Goal: Check status: Check status

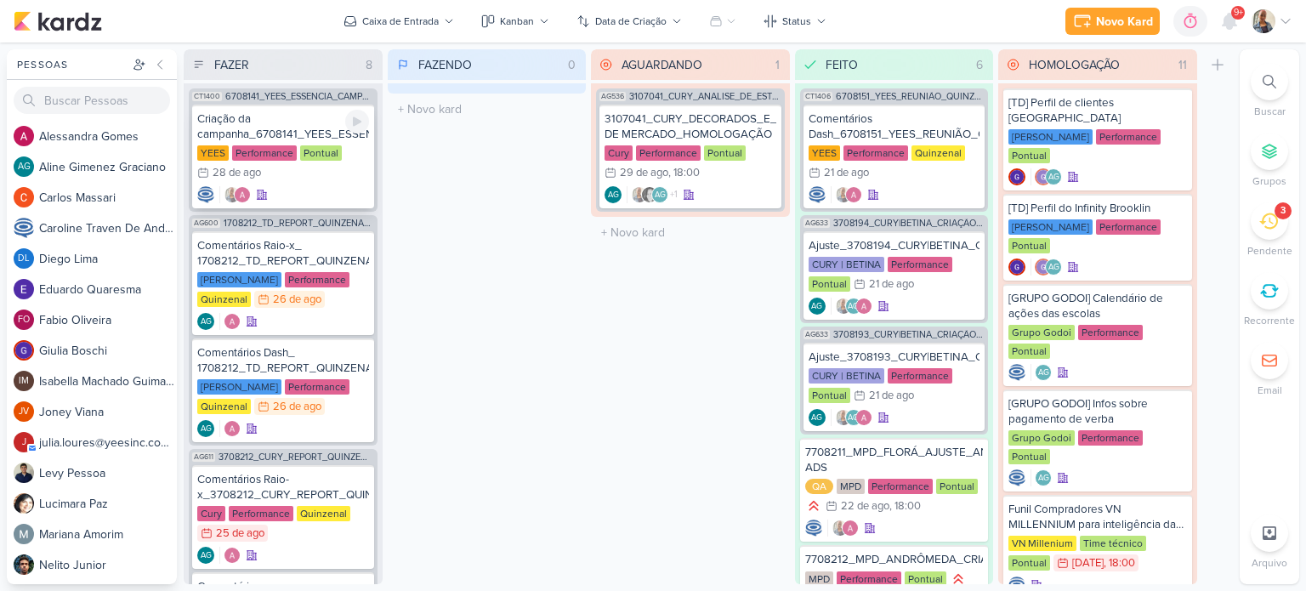
click at [315, 187] on div at bounding box center [283, 194] width 172 height 17
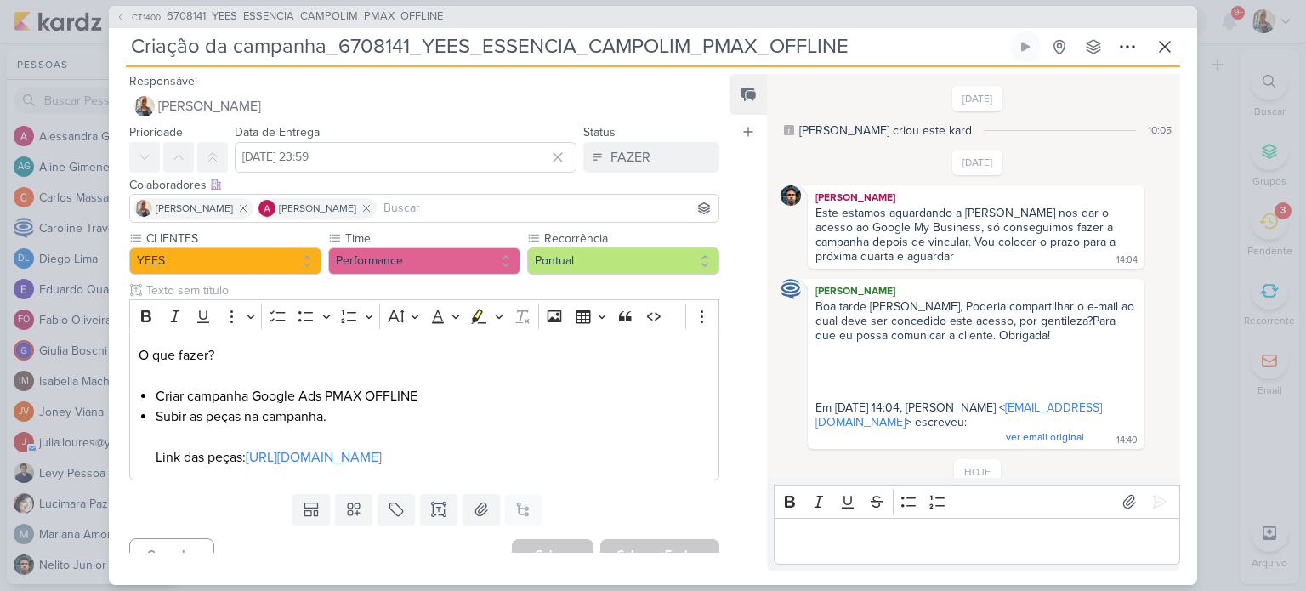
scroll to position [57, 0]
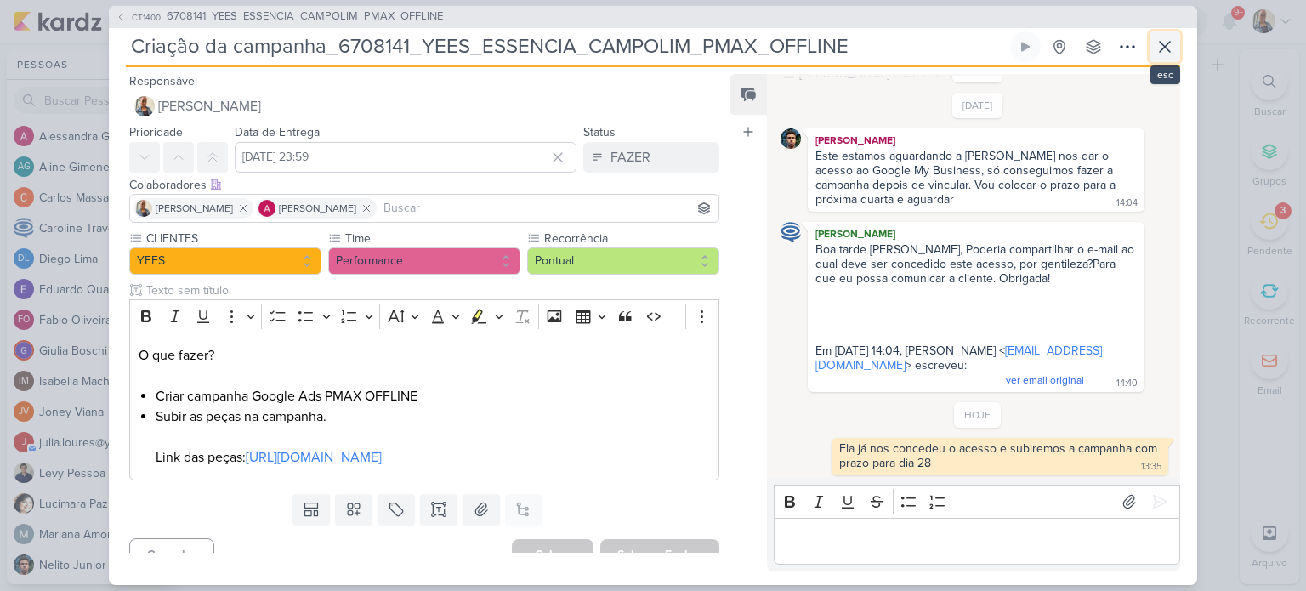
click at [1168, 47] on icon at bounding box center [1165, 47] width 20 height 20
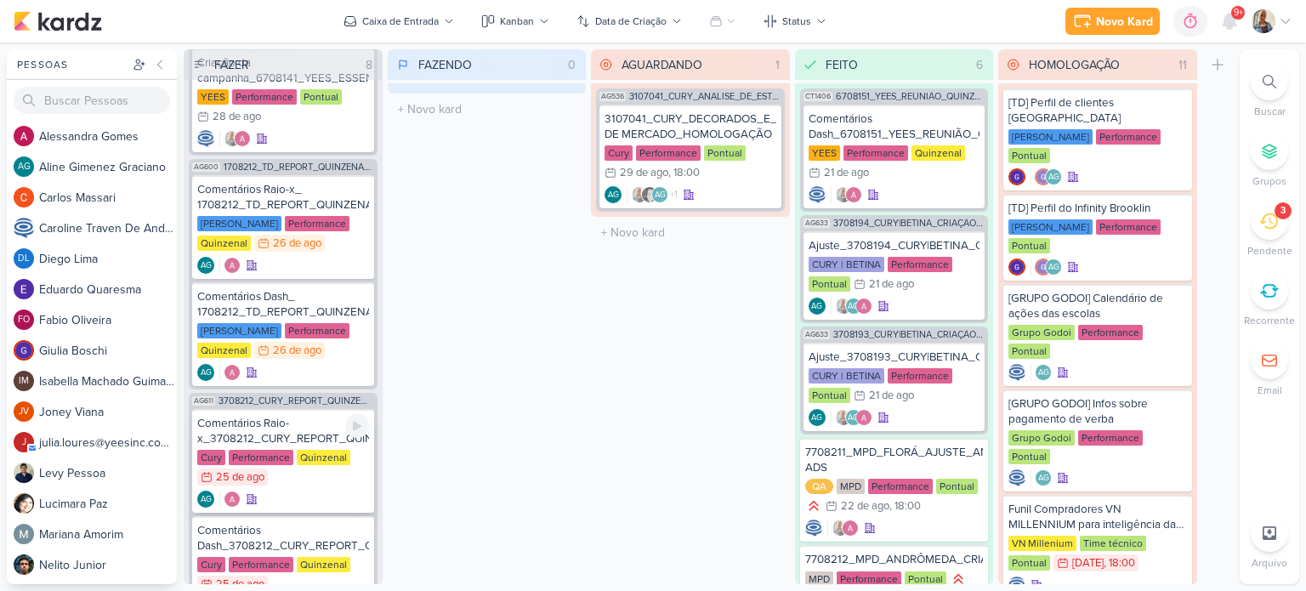
scroll to position [85, 0]
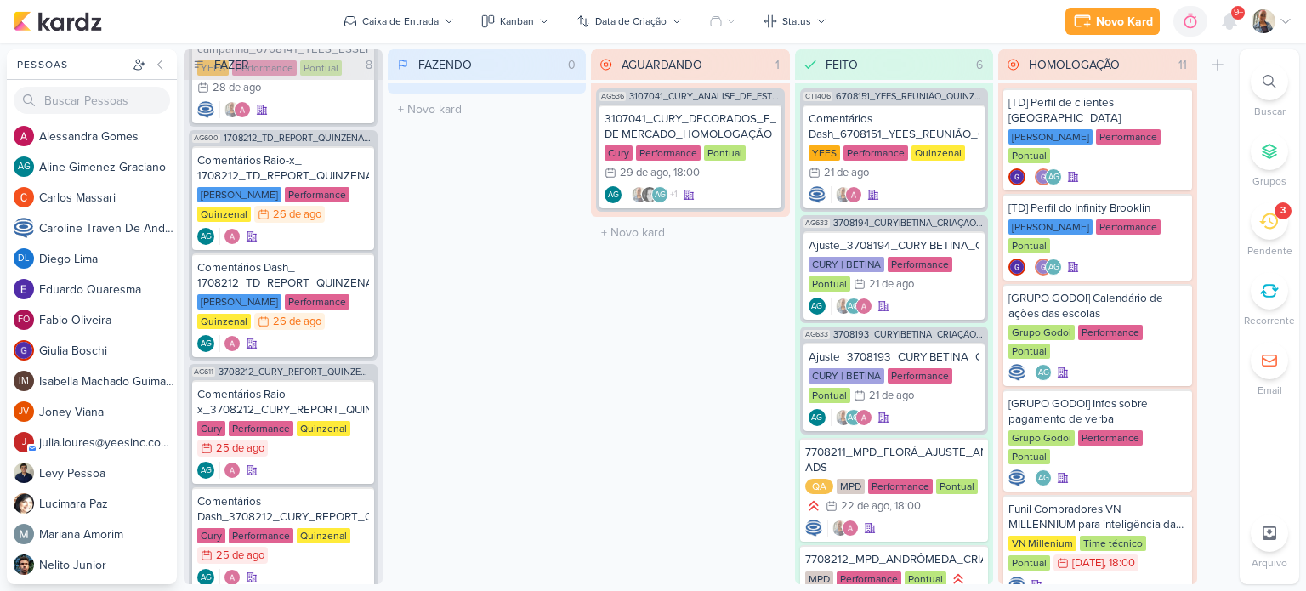
click at [1270, 224] on icon at bounding box center [1269, 221] width 19 height 19
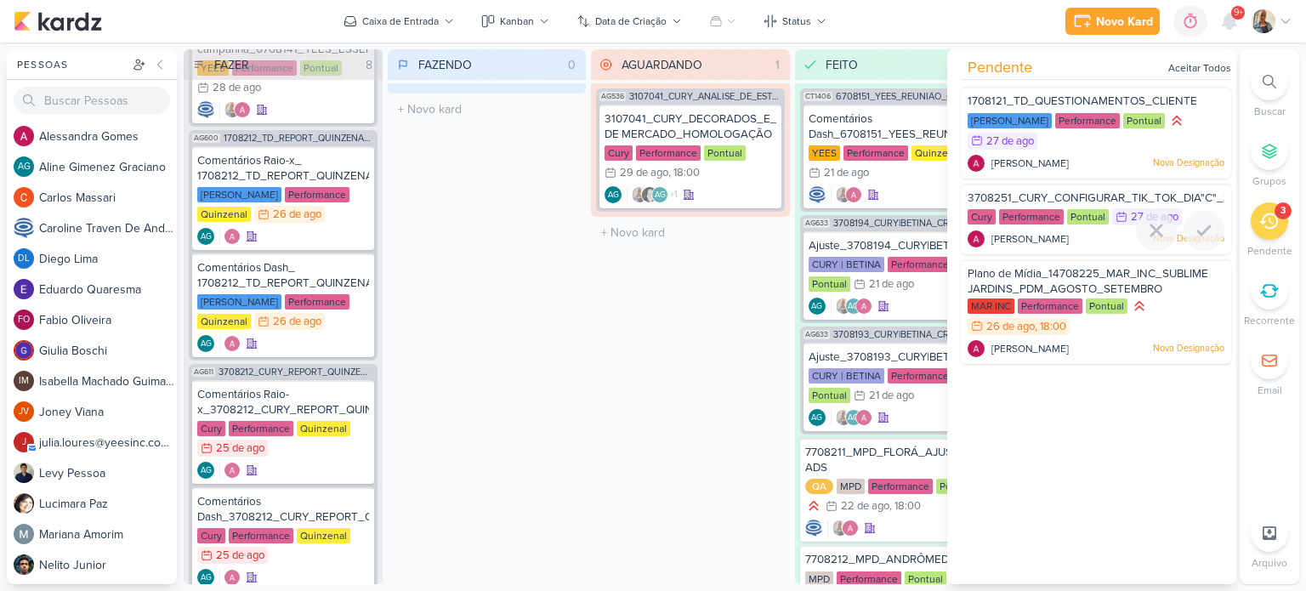
click at [1043, 199] on span "3708251_CURY_CONFIGURAR_TIK_TOK_DIA"C"_SP" at bounding box center [1103, 198] width 270 height 14
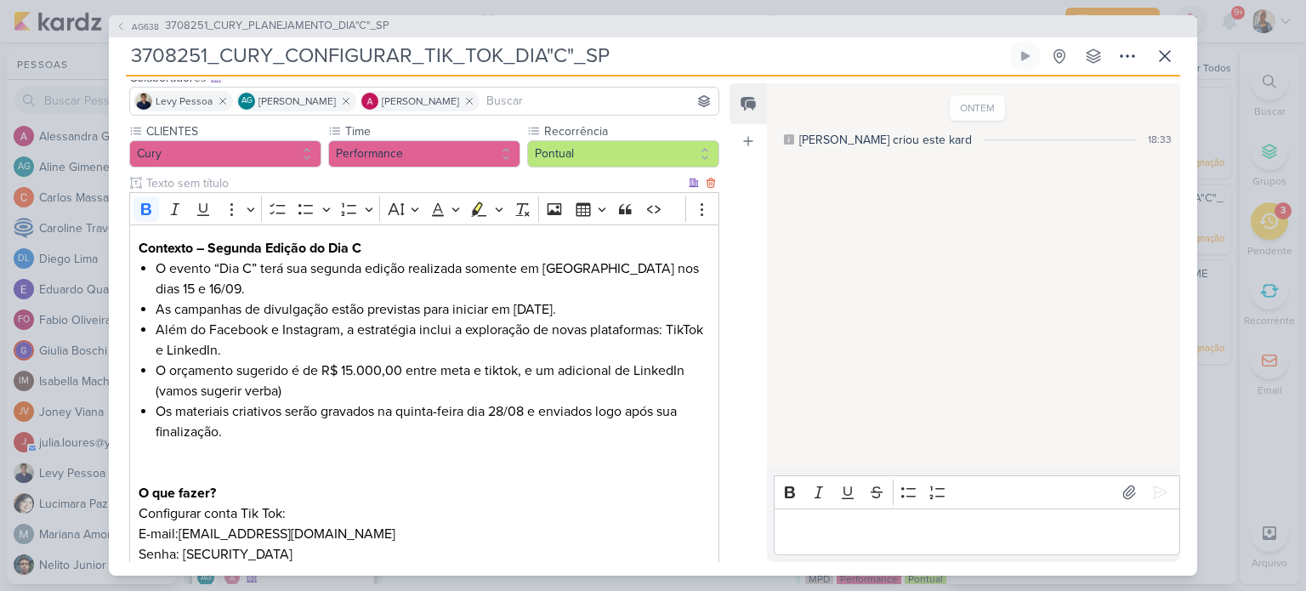
scroll to position [0, 0]
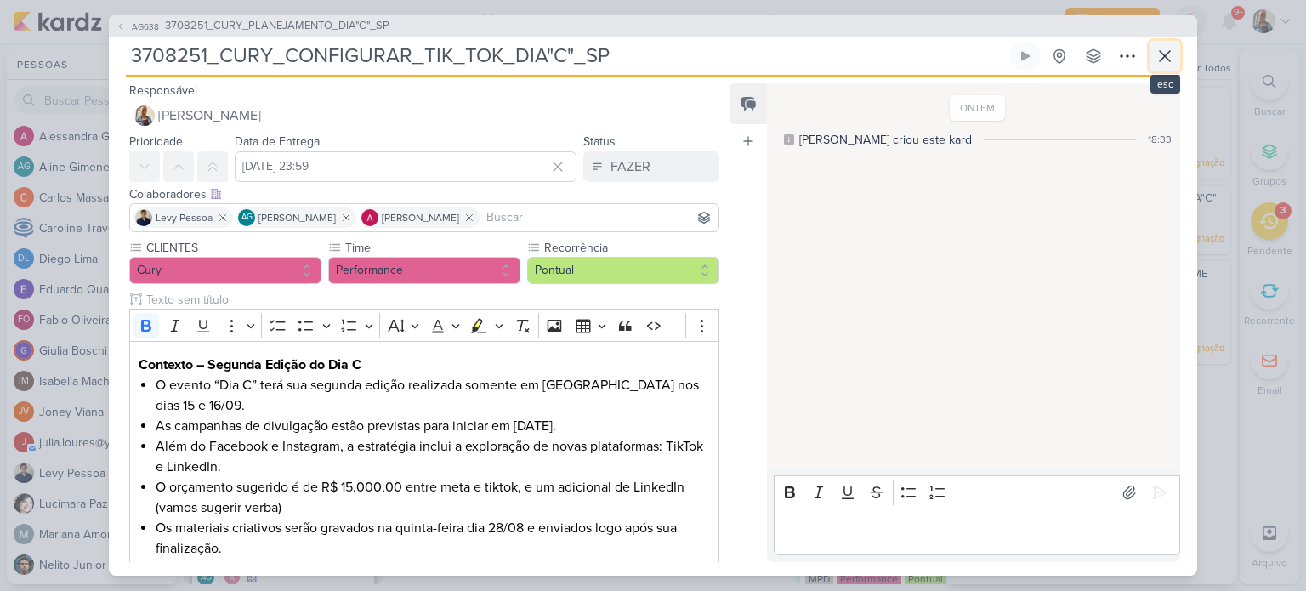
click at [1173, 47] on icon at bounding box center [1165, 56] width 20 height 20
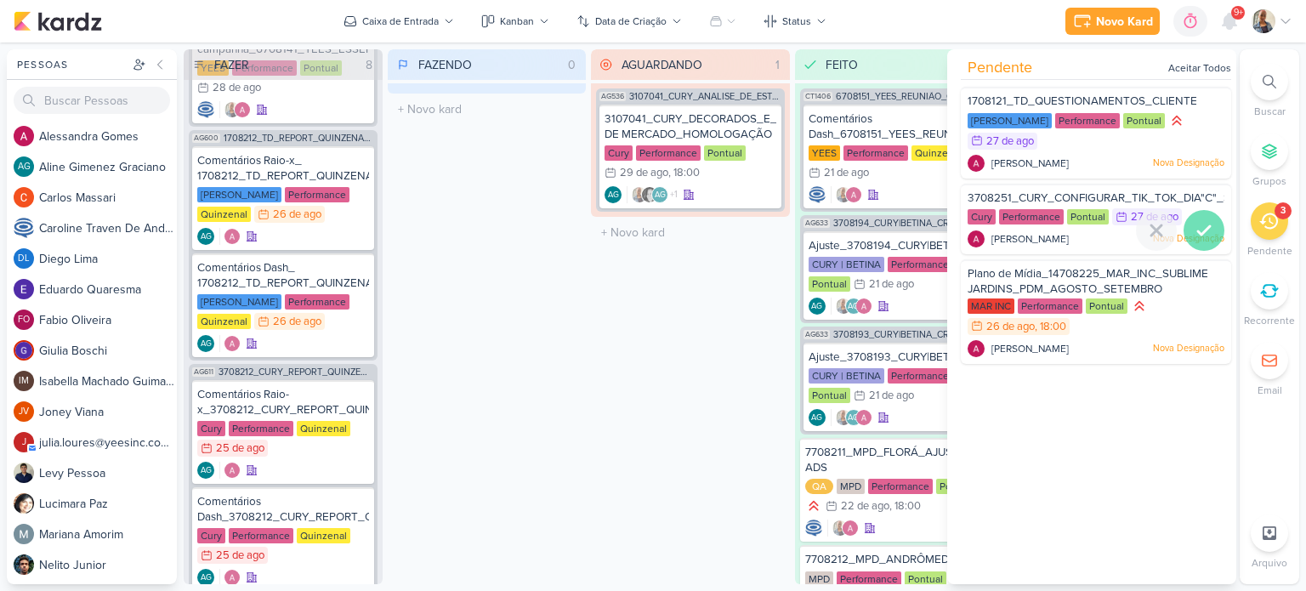
click at [1200, 233] on icon at bounding box center [1204, 230] width 20 height 20
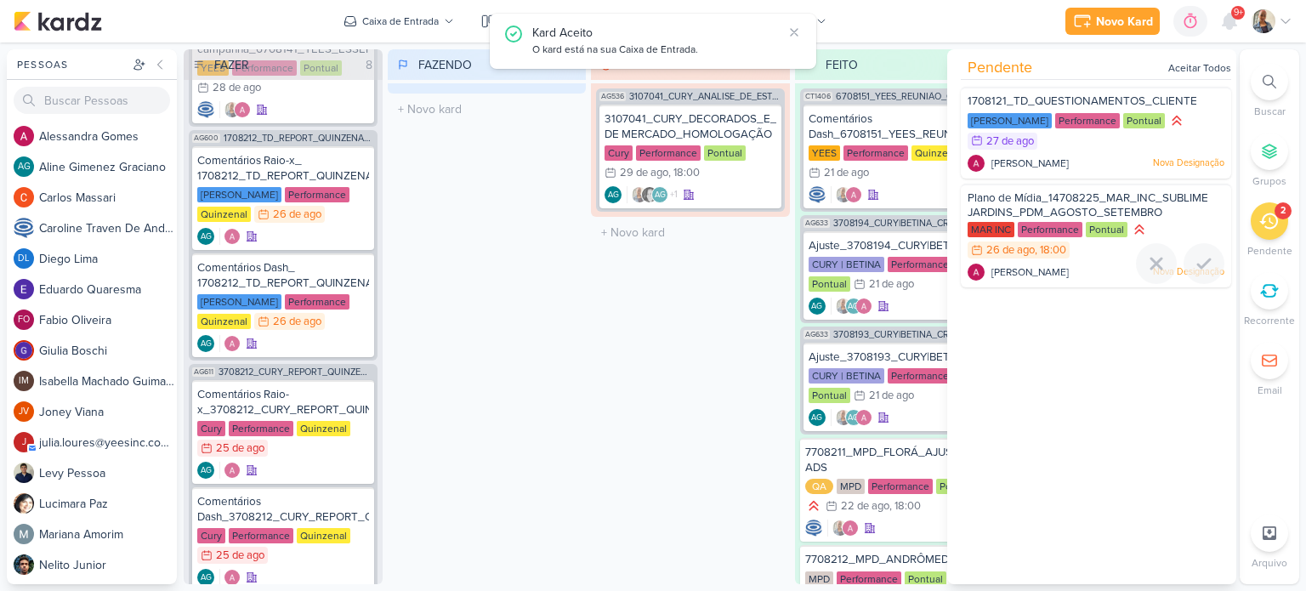
click at [1200, 232] on div "MAR INC Performance Pontual 26/8 [DATE] 18:00" at bounding box center [1096, 240] width 257 height 39
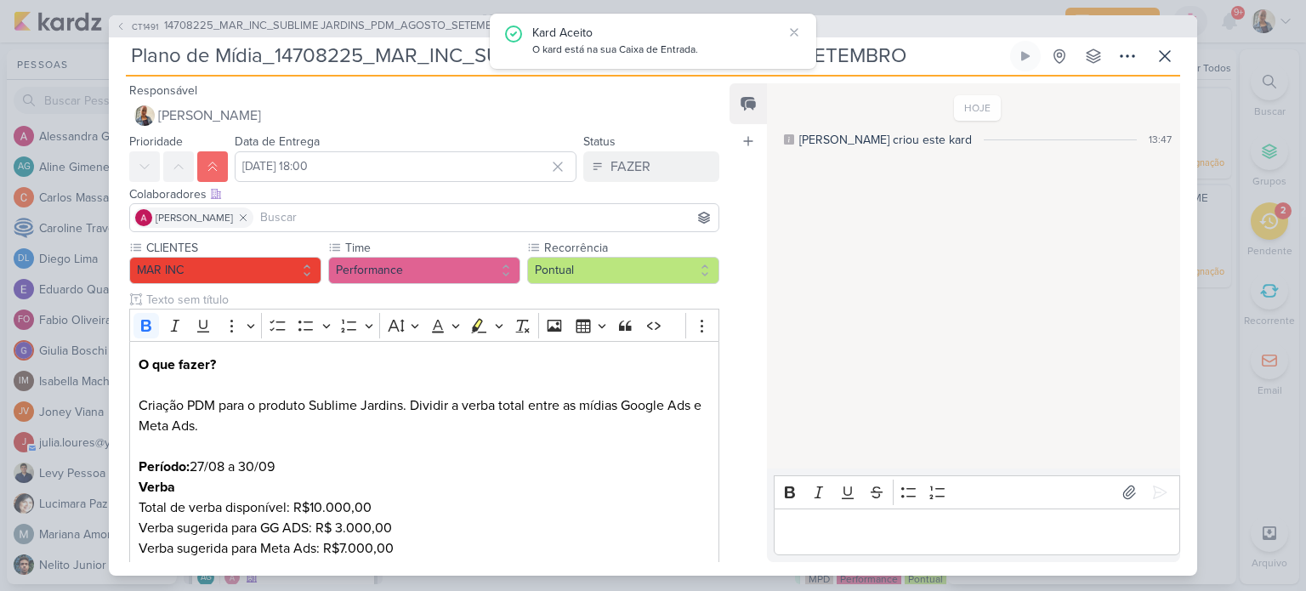
click at [1174, 36] on div "CT1491 14708225_MAR_INC_SUBLIME JARDINS_PDM_AGOSTO_SETEMBRO" at bounding box center [653, 26] width 1089 height 22
click at [1181, 64] on div "CT1491 14708225_MAR_INC_SUBLIME JARDINS_PDM_AGOSTO_SETEMBRO Plano de Mídia_1470…" at bounding box center [653, 295] width 1089 height 561
click at [1172, 71] on button at bounding box center [1165, 56] width 31 height 31
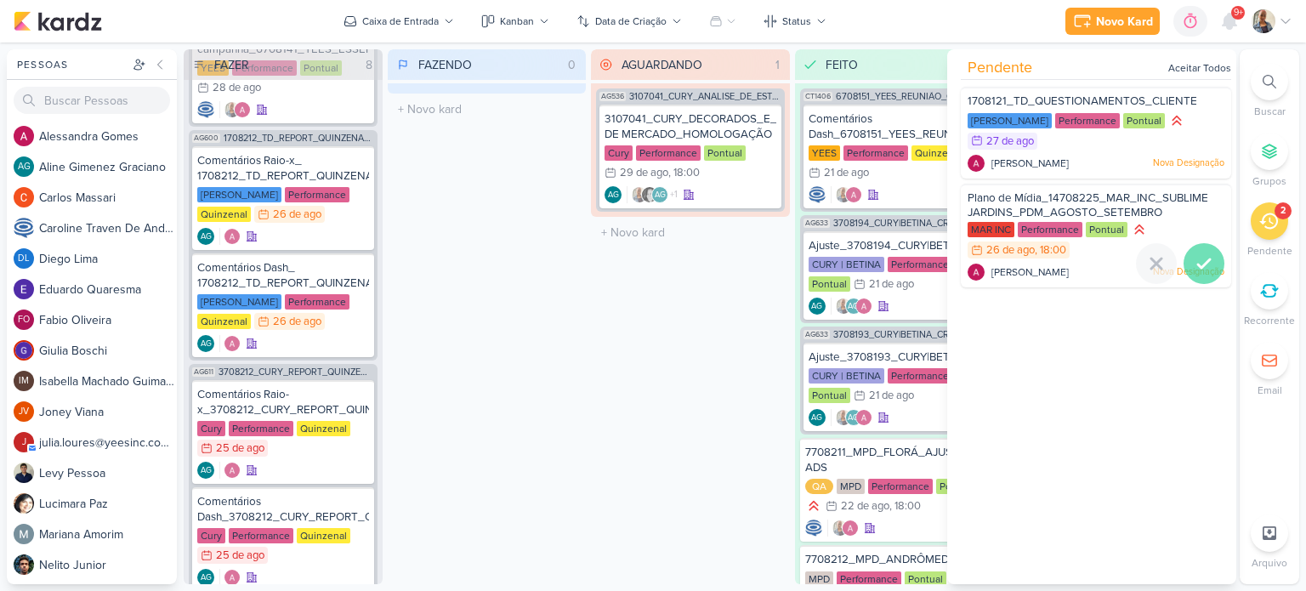
click at [1201, 261] on icon at bounding box center [1204, 263] width 12 height 9
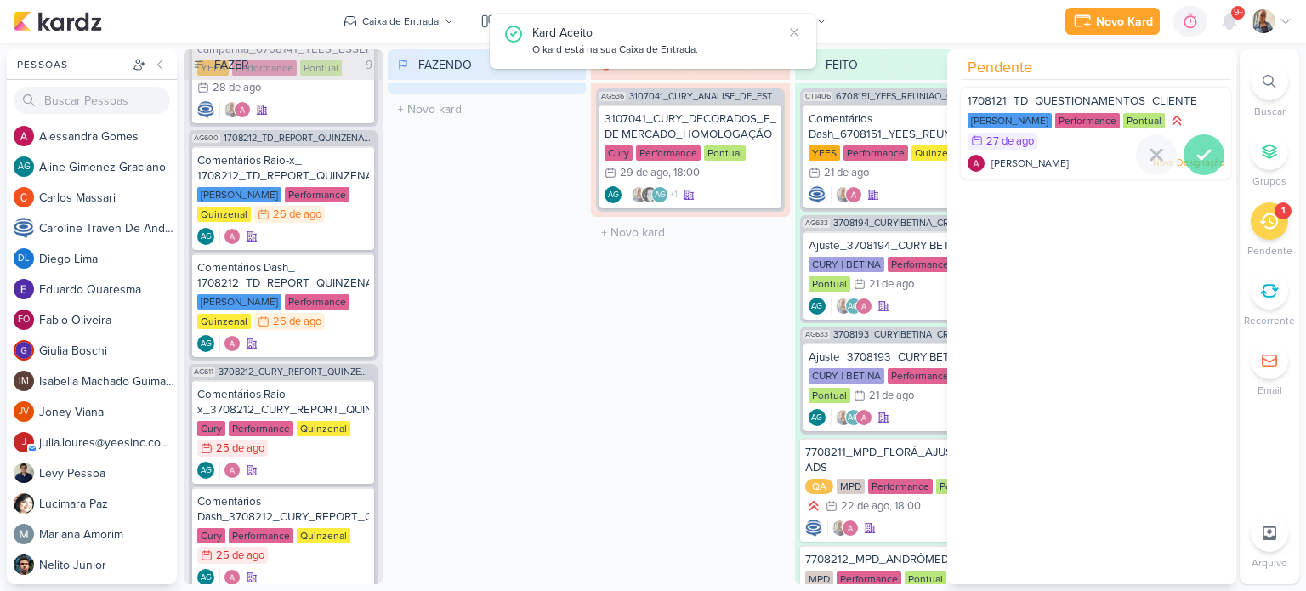
click at [1194, 153] on icon at bounding box center [1204, 155] width 20 height 20
